Goal: Transaction & Acquisition: Purchase product/service

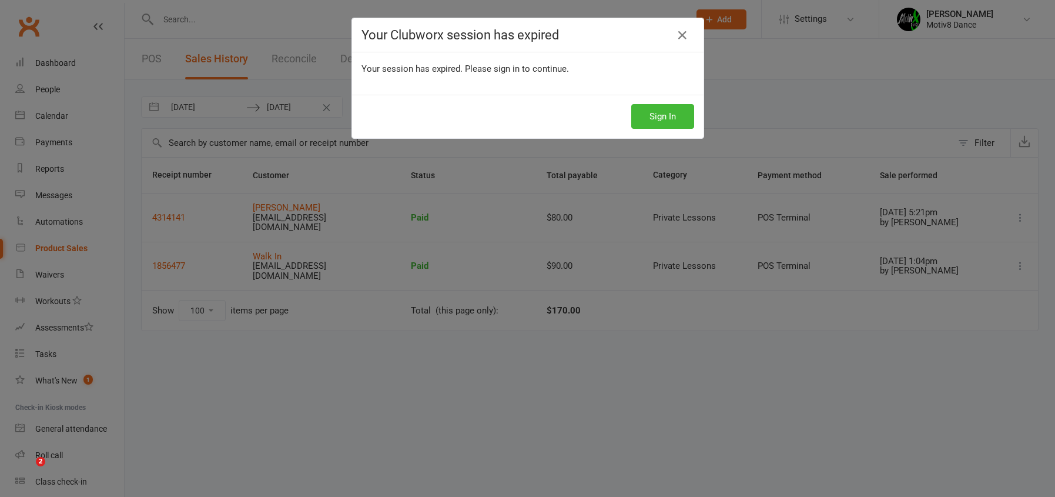
select select "100"
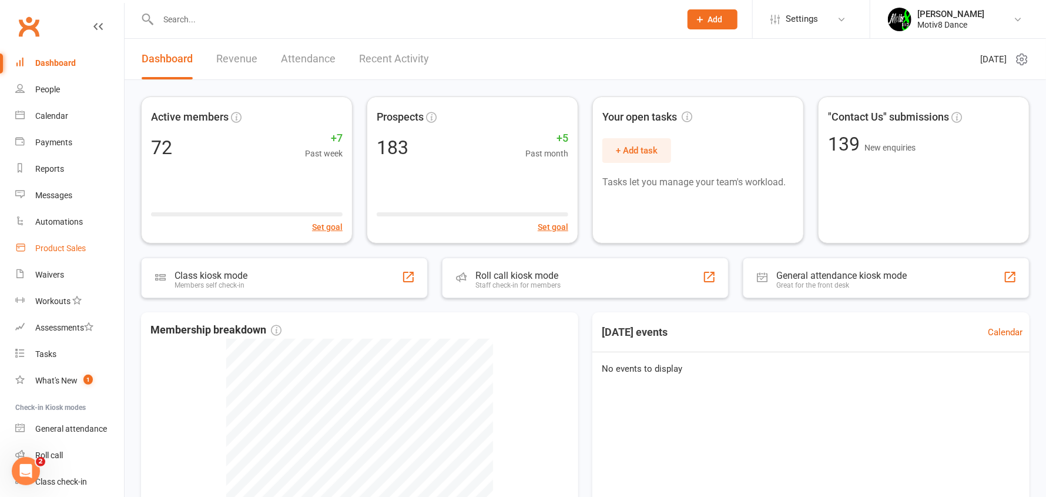
click at [41, 255] on link "Product Sales" at bounding box center [69, 248] width 109 height 26
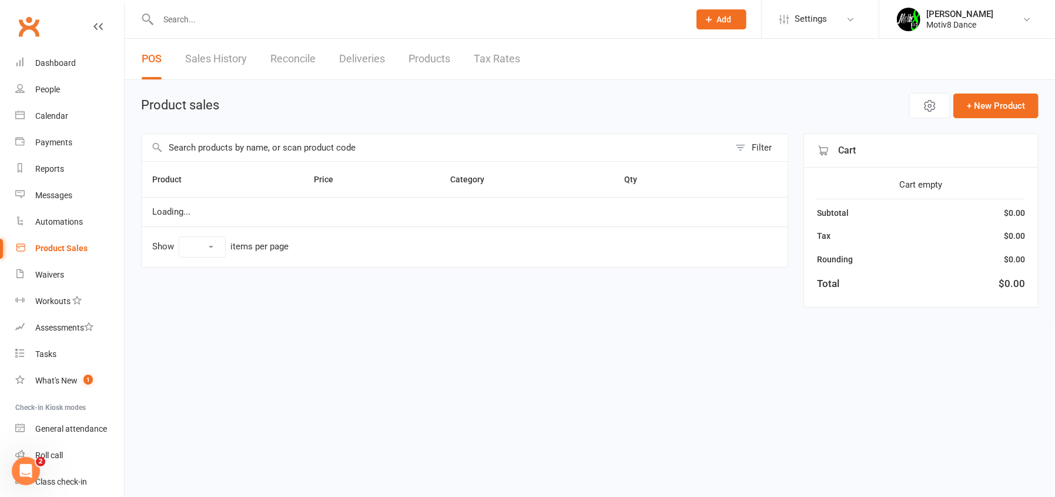
select select "10"
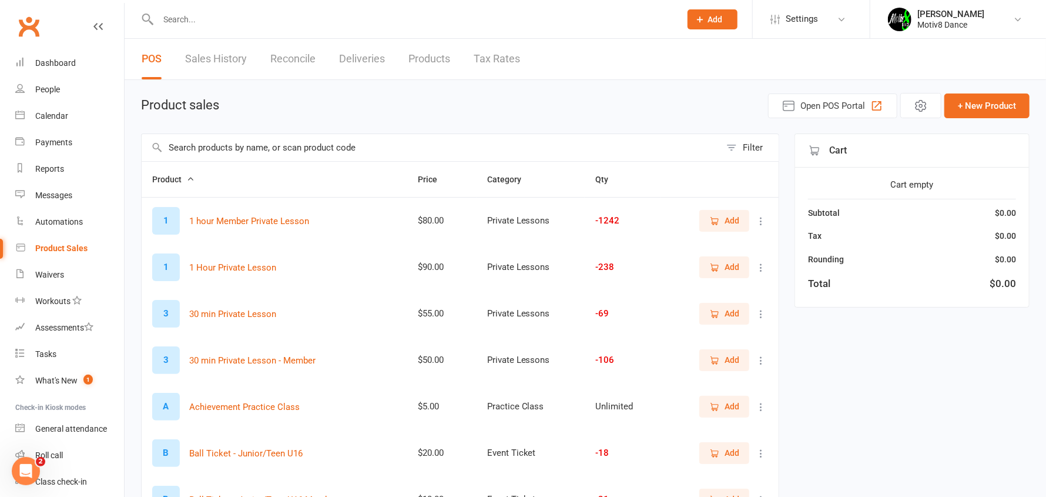
click at [272, 143] on input "text" at bounding box center [431, 147] width 579 height 27
click at [725, 265] on span "Add" at bounding box center [732, 266] width 15 height 13
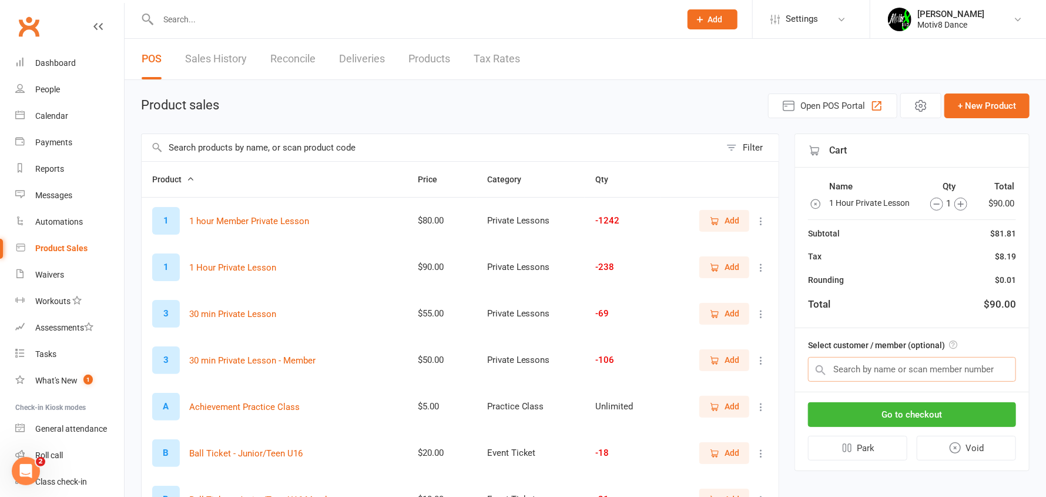
click at [845, 364] on input "text" at bounding box center [912, 369] width 208 height 25
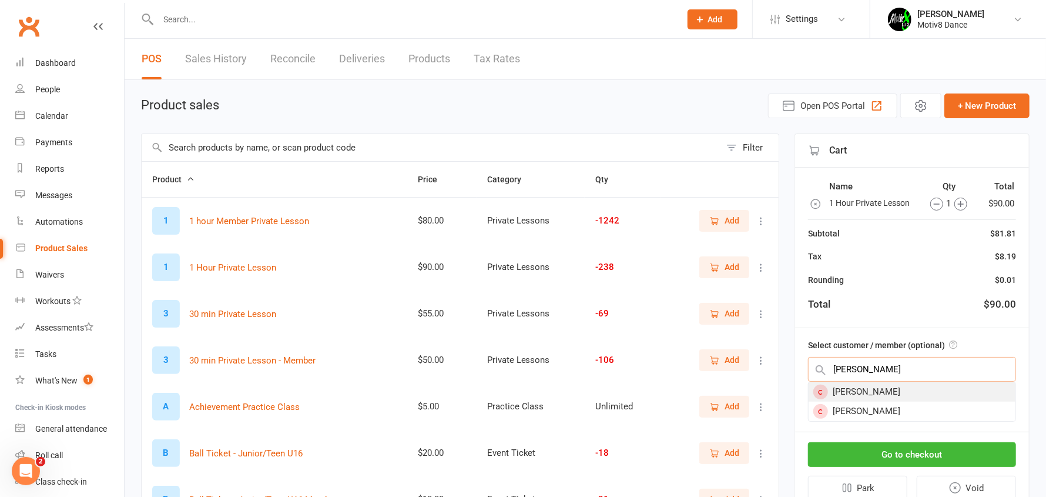
type input "[PERSON_NAME]"
click at [874, 393] on div "[PERSON_NAME]" at bounding box center [912, 391] width 207 height 19
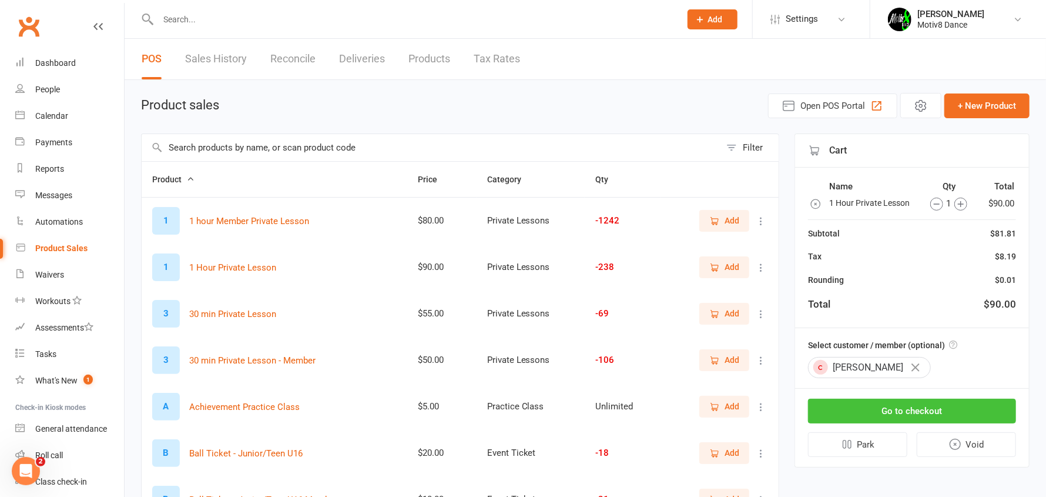
click at [898, 414] on button "Go to checkout" at bounding box center [912, 411] width 208 height 25
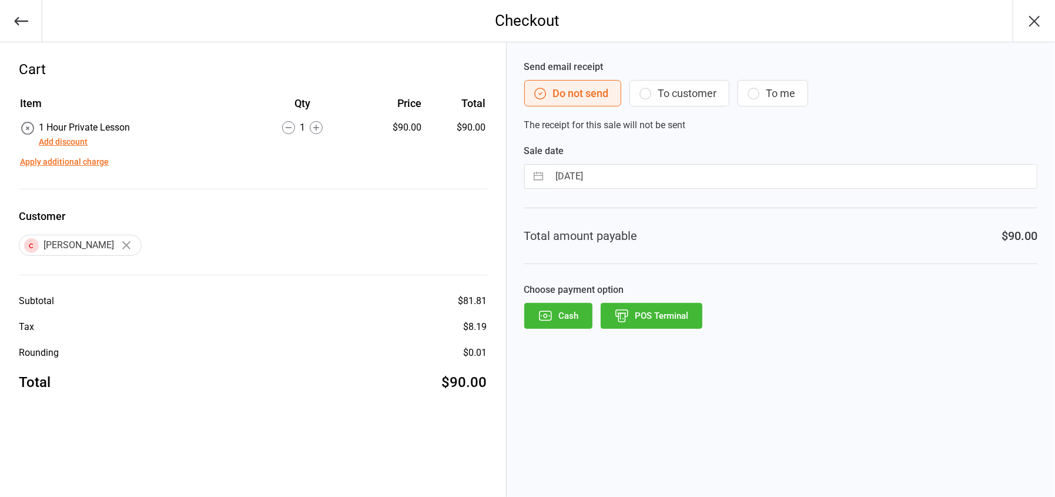
click at [631, 316] on button "POS Terminal" at bounding box center [652, 316] width 102 height 26
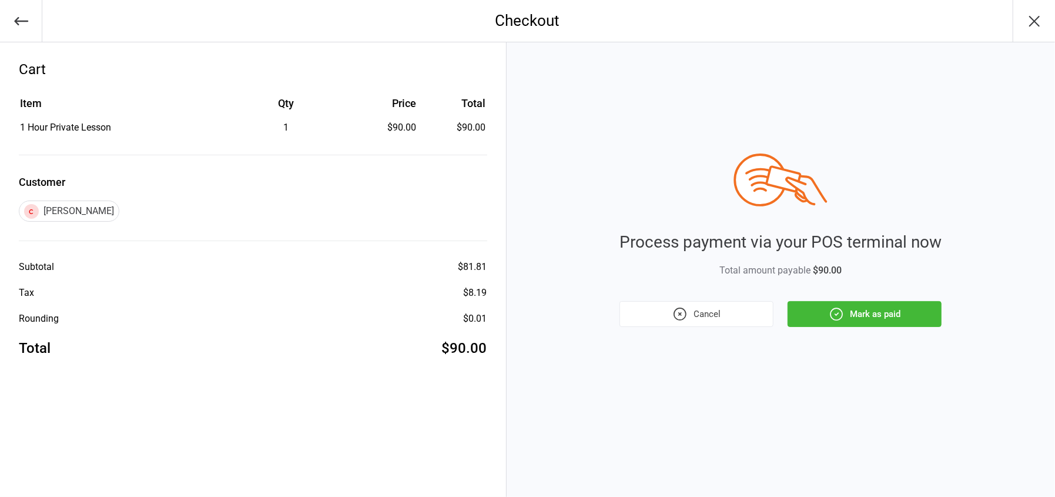
click at [815, 306] on button "Mark as paid" at bounding box center [865, 314] width 154 height 26
